Goal: Unclear: Browse casually

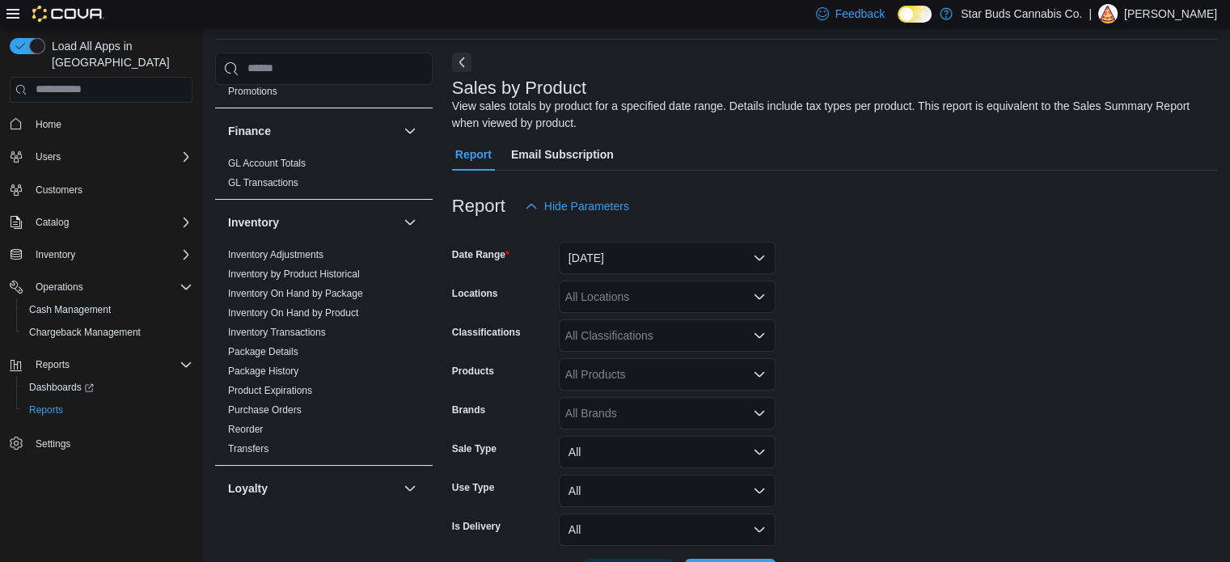
scroll to position [453, 0]
